Goal: Task Accomplishment & Management: Manage account settings

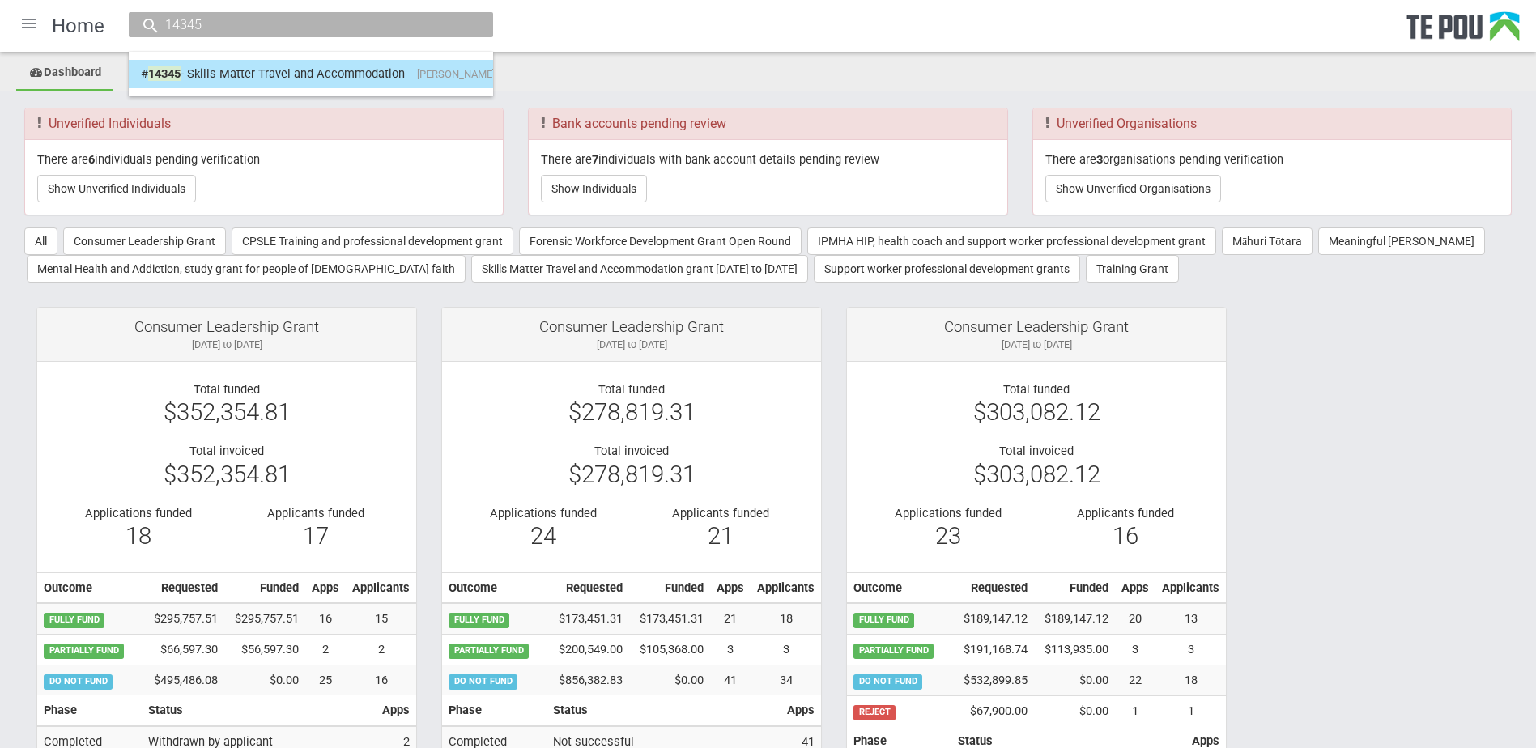
type input "14345"
click at [288, 66] on link "# 14345 - Skills Matter Travel and Accommodation [PERSON_NAME] Marlborough Heal…" at bounding box center [311, 74] width 340 height 25
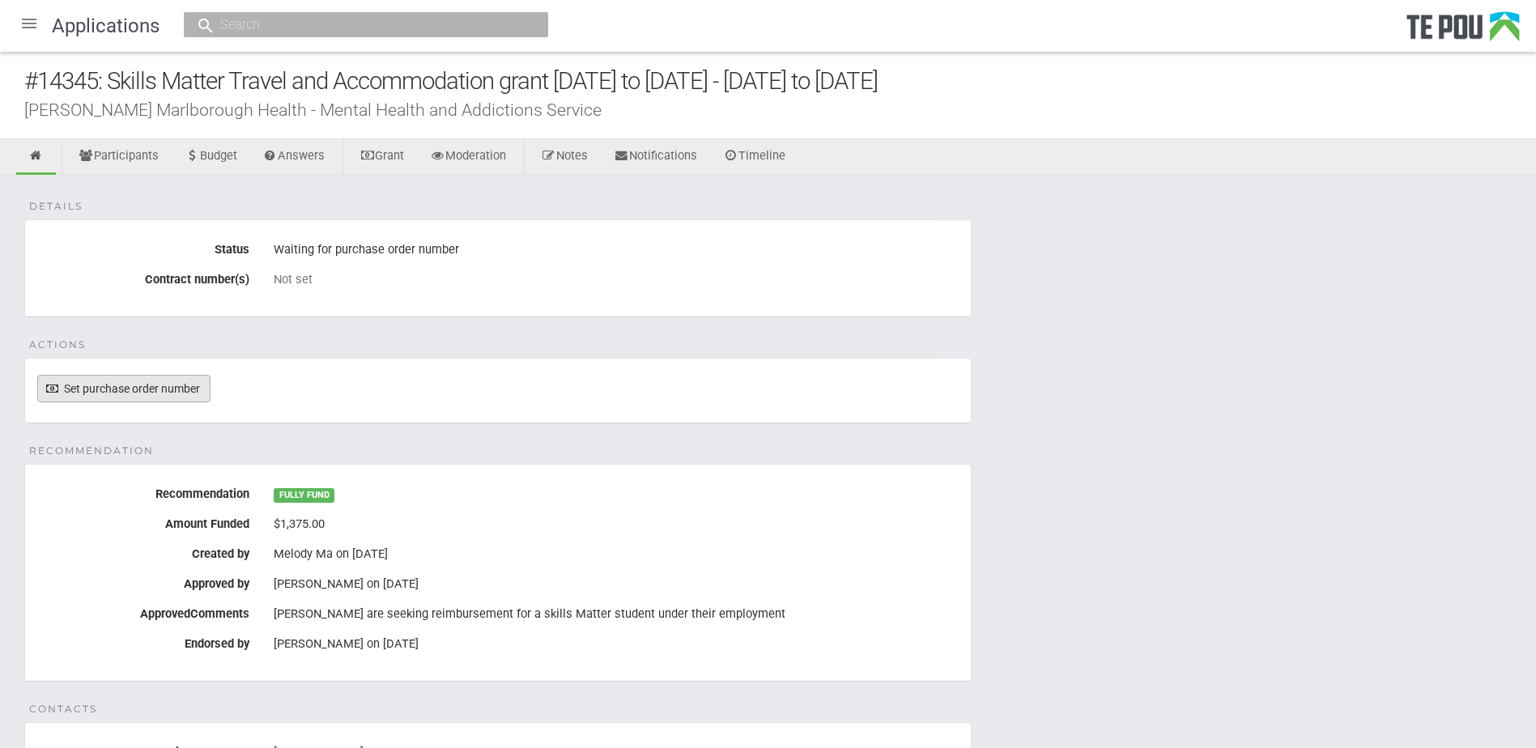
click at [174, 389] on link "Set purchase order number" at bounding box center [123, 389] width 173 height 28
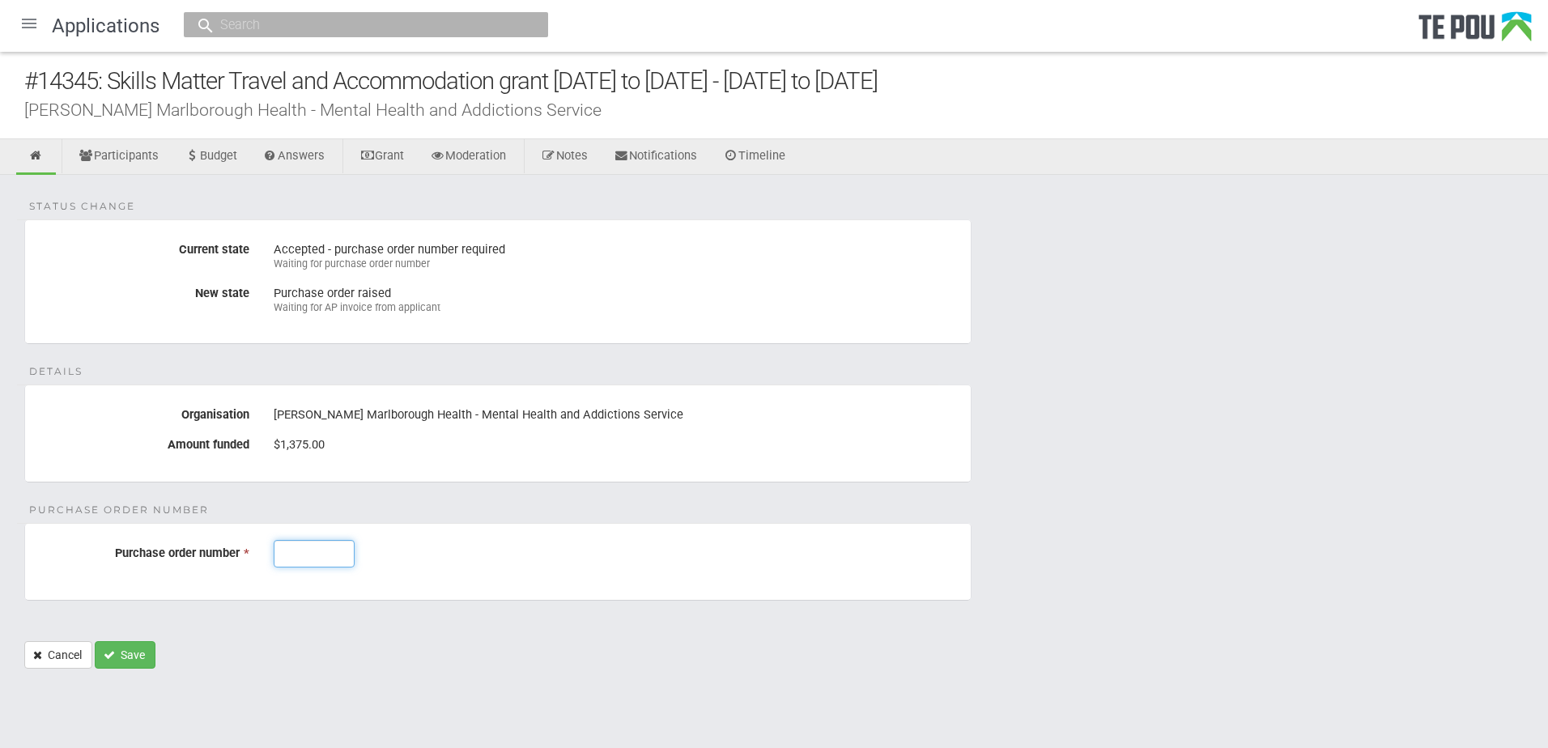
click at [274, 556] on input "Purchase order number *" at bounding box center [314, 554] width 81 height 28
paste input "J003144"
type input "J003144"
click at [418, 563] on div "J003144" at bounding box center [615, 554] width 709 height 28
click at [126, 659] on button "Save" at bounding box center [125, 655] width 61 height 28
